Goal: Find specific page/section: Find specific page/section

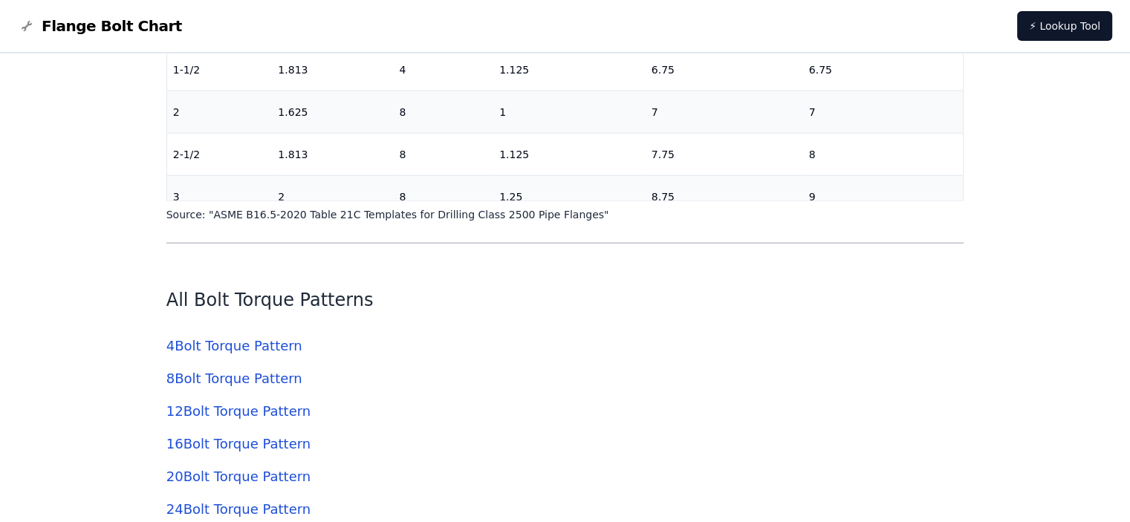
scroll to position [3716, 0]
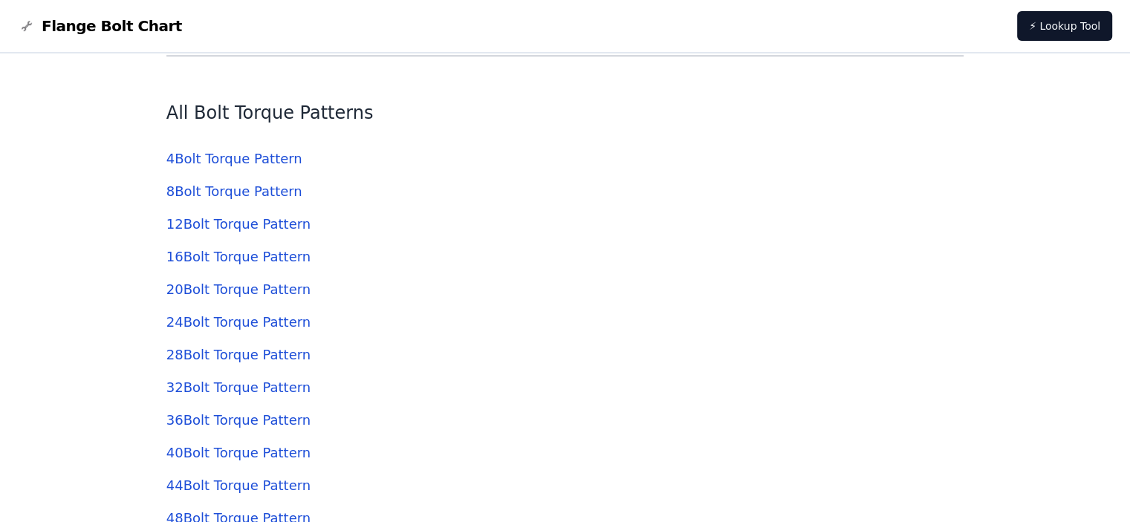
click at [221, 259] on link "16 Bolt Torque Pattern" at bounding box center [238, 257] width 144 height 16
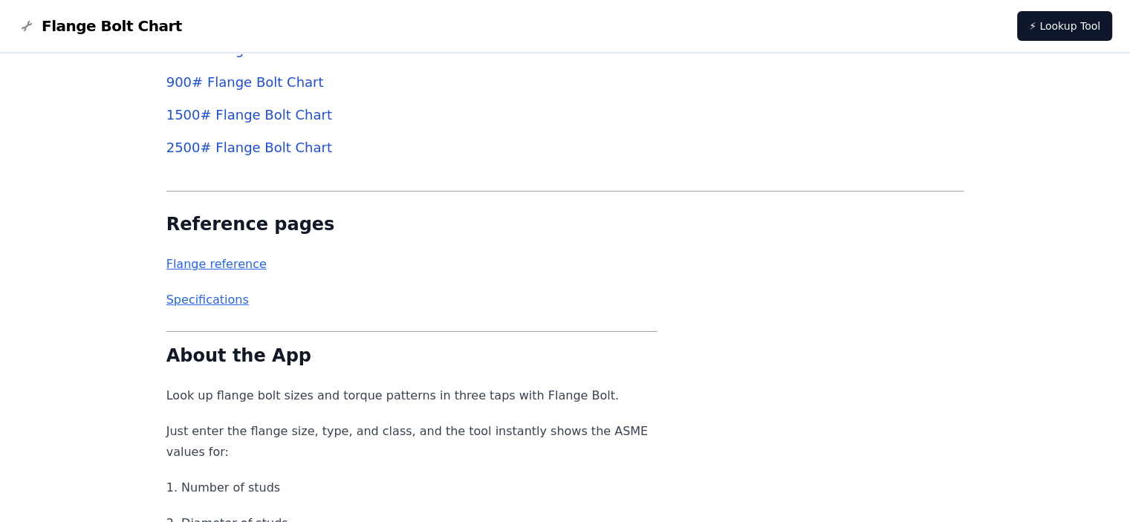
scroll to position [4533, 0]
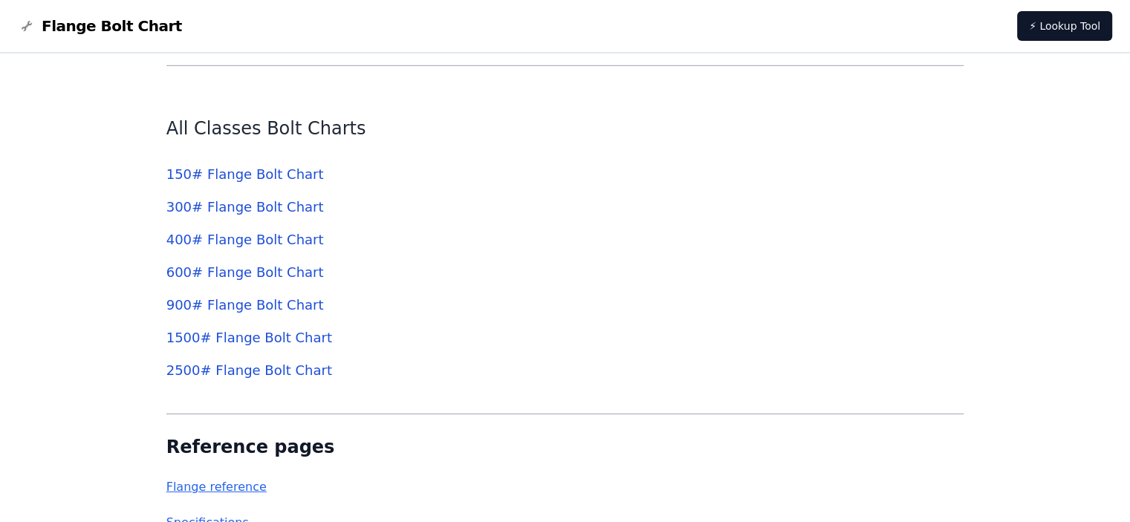
click at [250, 173] on link "150 # Flange Bolt Chart" at bounding box center [245, 174] width 158 height 16
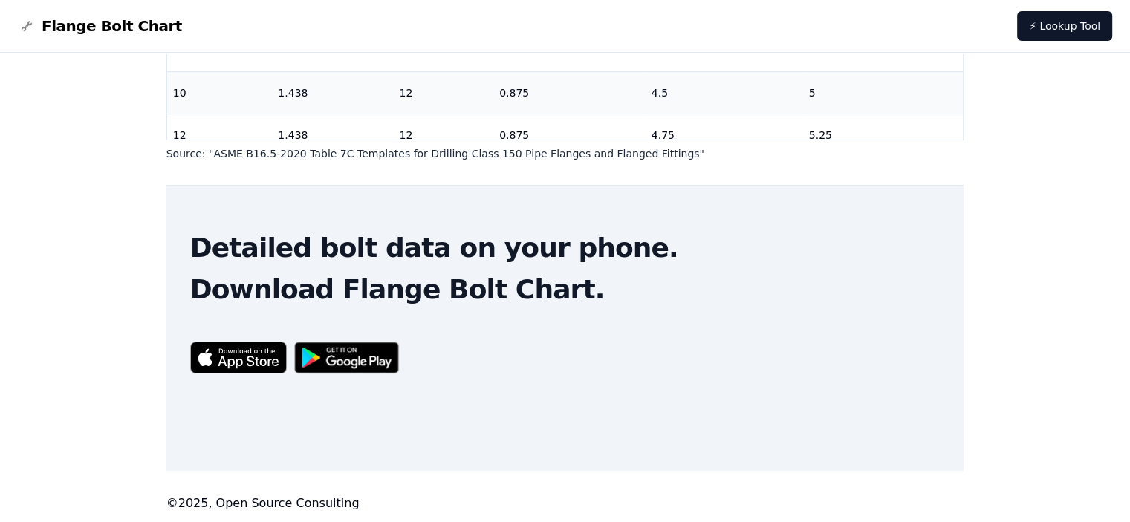
scroll to position [506, 0]
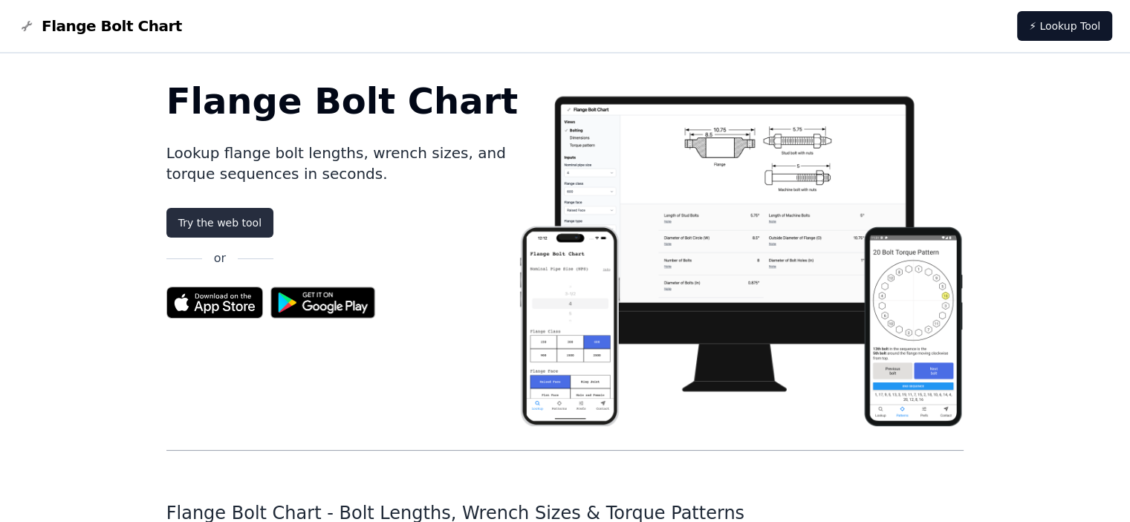
click at [241, 219] on link "Try the web tool" at bounding box center [219, 223] width 107 height 30
